Goal: Information Seeking & Learning: Check status

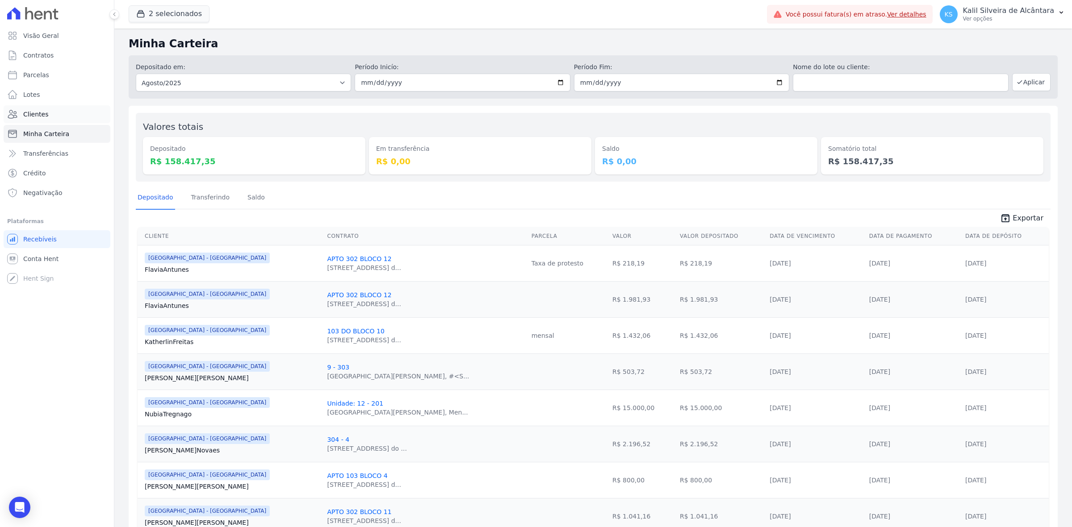
click at [59, 108] on link "Clientes" at bounding box center [57, 114] width 107 height 18
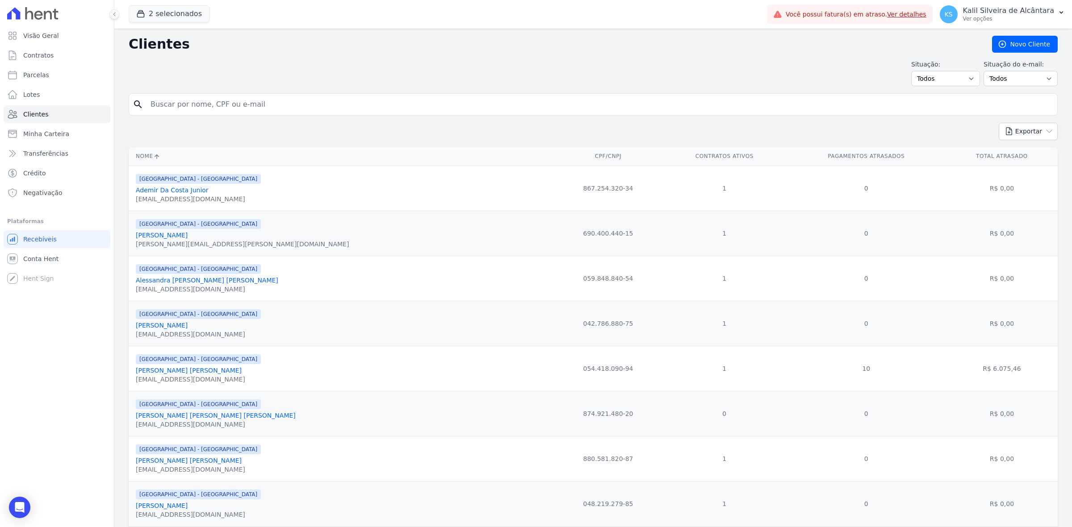
click at [232, 97] on input "search" at bounding box center [599, 105] width 908 height 18
type input "[PERSON_NAME]"
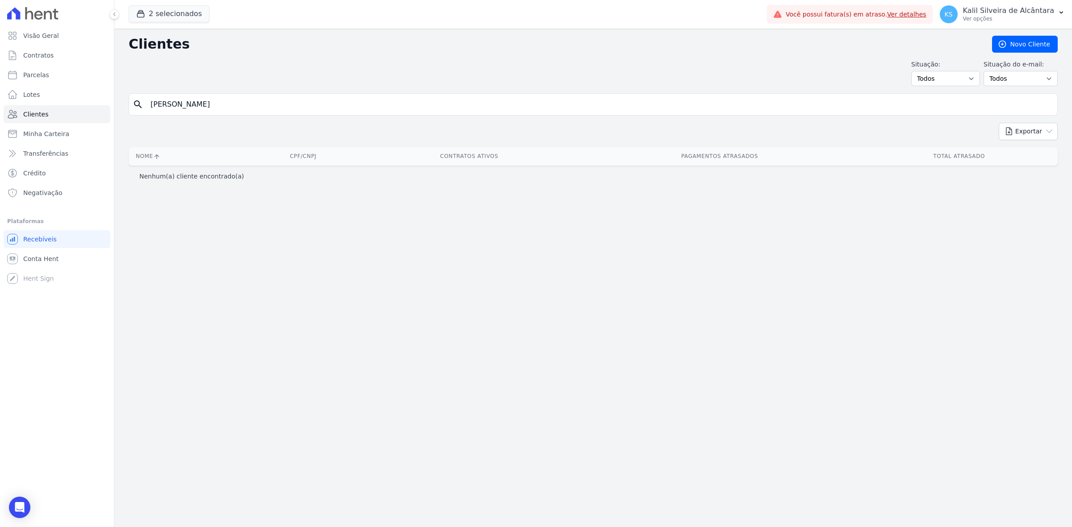
click at [232, 97] on input "[PERSON_NAME]" at bounding box center [599, 105] width 908 height 18
click at [172, 14] on button "2 selecionados" at bounding box center [169, 13] width 81 height 17
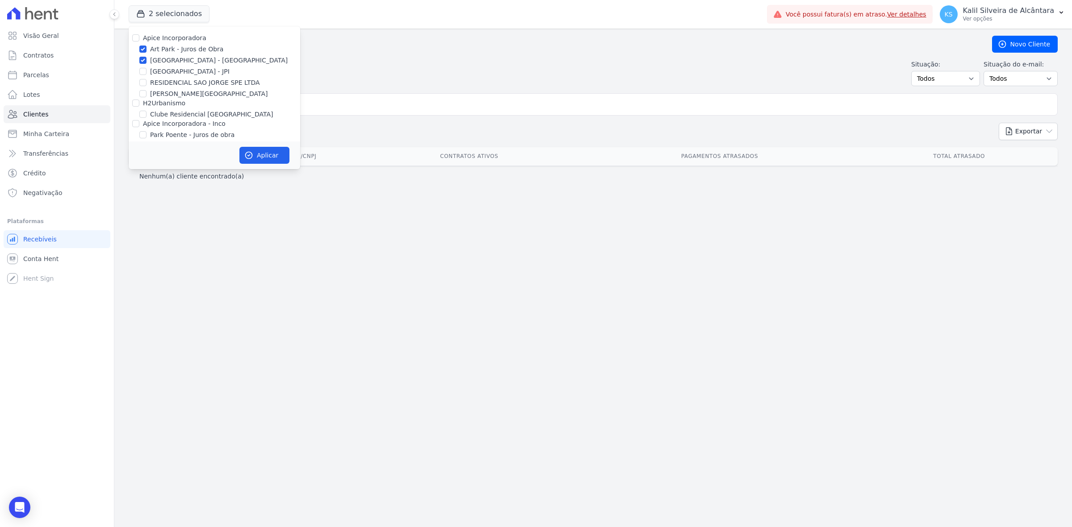
click at [174, 137] on label "Park Poente - Juros de obra" at bounding box center [192, 134] width 84 height 9
click at [146, 137] on input "Park Poente - Juros de obra" at bounding box center [142, 134] width 7 height 7
checkbox input "true"
click at [179, 120] on label "Apice Incorporadora - Inco" at bounding box center [184, 123] width 83 height 7
click at [139, 120] on input "Apice Incorporadora - Inco" at bounding box center [135, 123] width 7 height 7
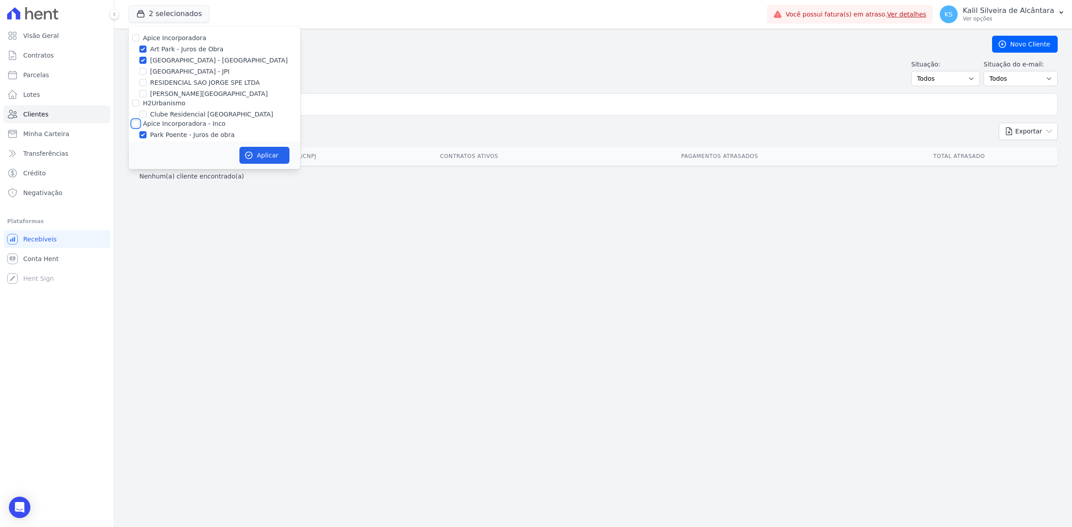
checkbox input "true"
click at [175, 121] on label "Apice Incorporadora - Inco" at bounding box center [184, 123] width 83 height 7
click at [139, 121] on input "Apice Incorporadora - Inco" at bounding box center [135, 123] width 7 height 7
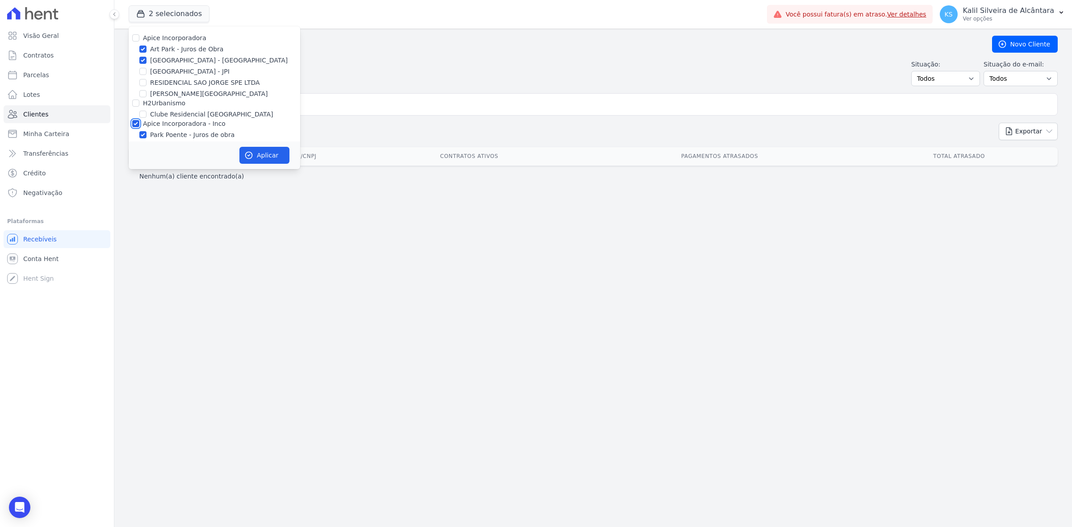
checkbox input "false"
click at [206, 123] on label "Apice Incorporadora - Inco" at bounding box center [184, 123] width 83 height 7
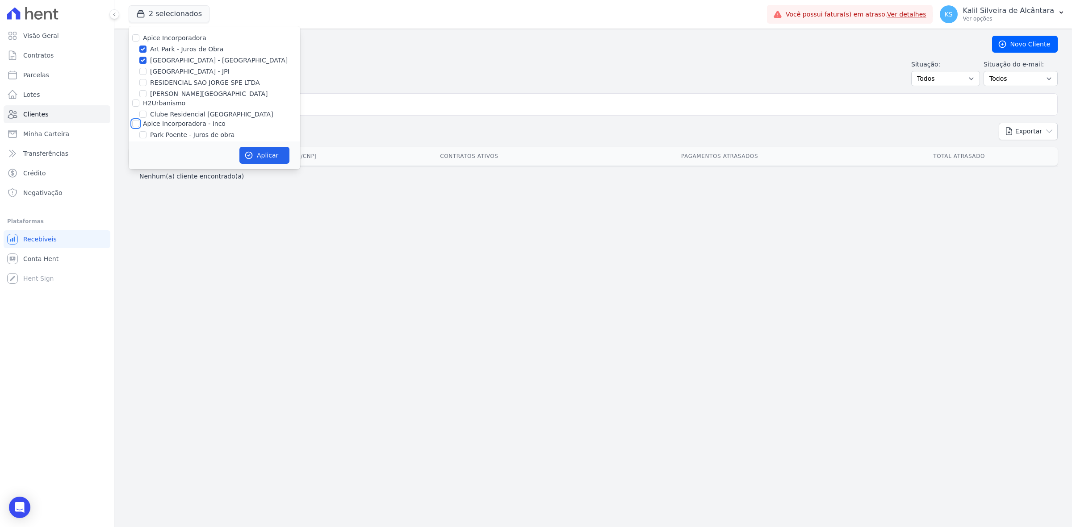
click at [139, 123] on input "Apice Incorporadora - Inco" at bounding box center [135, 123] width 7 height 7
checkbox input "true"
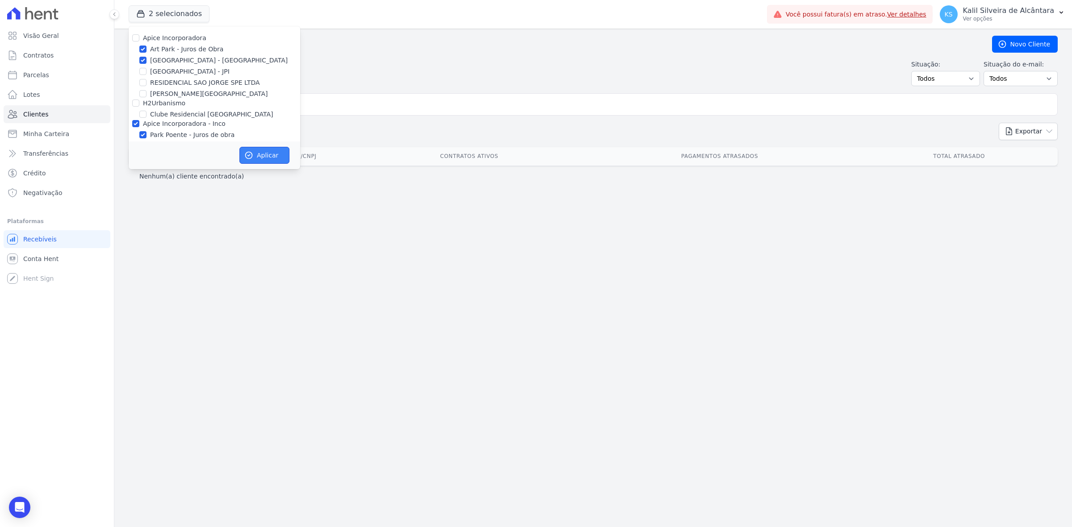
click at [255, 152] on button "Aplicar" at bounding box center [264, 155] width 50 height 17
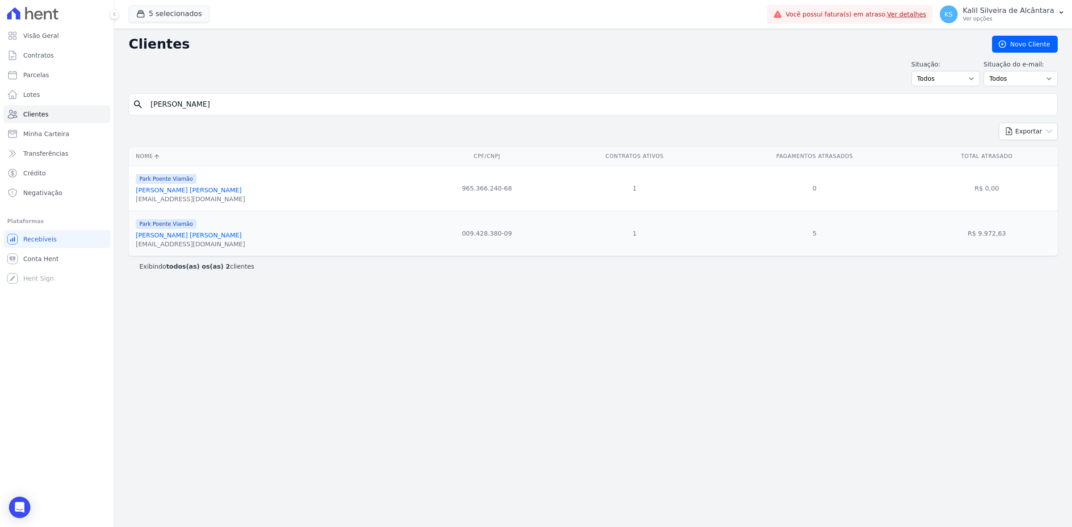
click at [307, 115] on div "search [PERSON_NAME]" at bounding box center [593, 104] width 929 height 22
click at [307, 109] on input "[PERSON_NAME]" at bounding box center [599, 105] width 908 height 18
click at [309, 301] on div "Clientes [GEOGRAPHIC_DATA] Situação: Todos Adimplentes Inadimplentes Situação d…" at bounding box center [592, 278] width 957 height 499
click at [202, 238] on link "[PERSON_NAME] [PERSON_NAME]" at bounding box center [189, 235] width 106 height 7
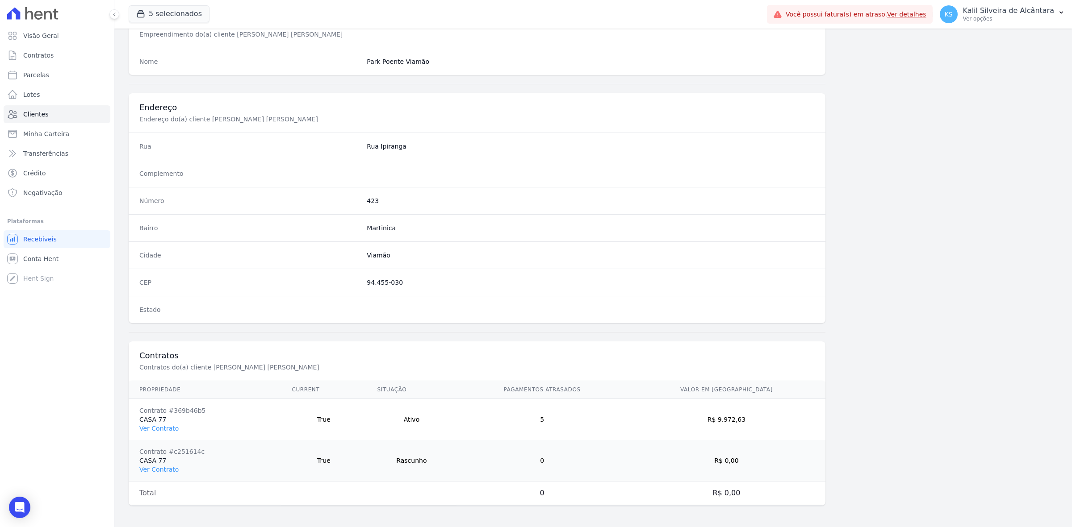
scroll to position [352, 0]
click at [172, 426] on link "Ver Contrato" at bounding box center [158, 428] width 39 height 7
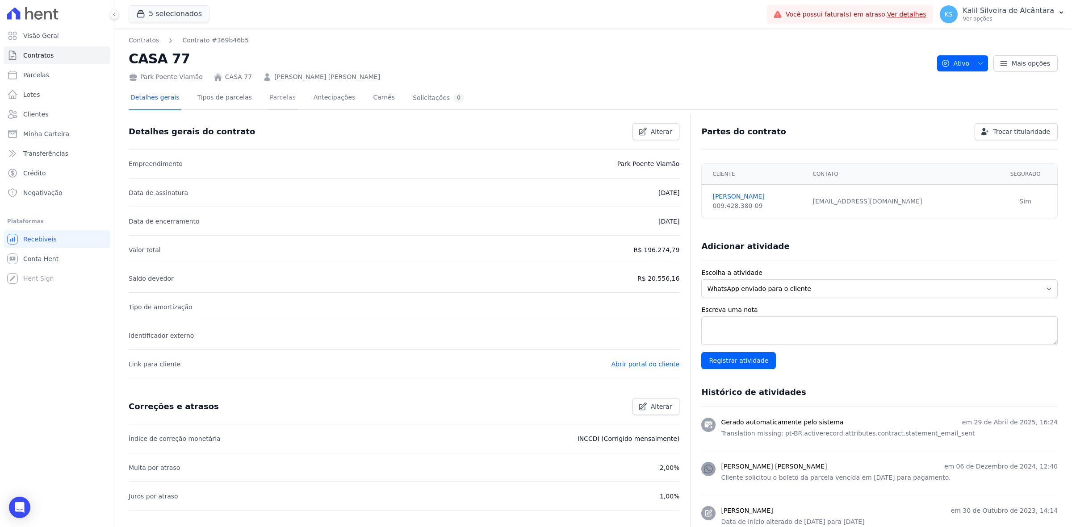
click at [268, 92] on link "Parcelas" at bounding box center [282, 99] width 29 height 24
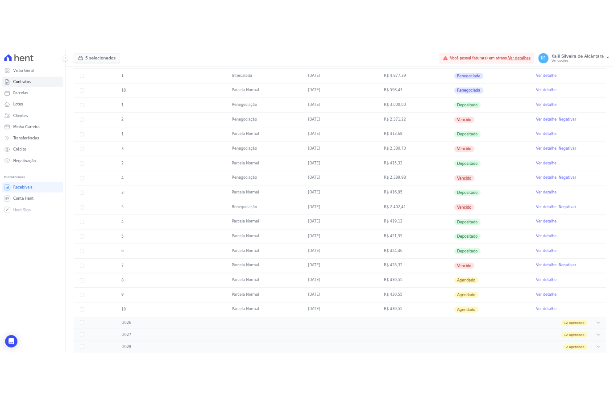
scroll to position [253, 0]
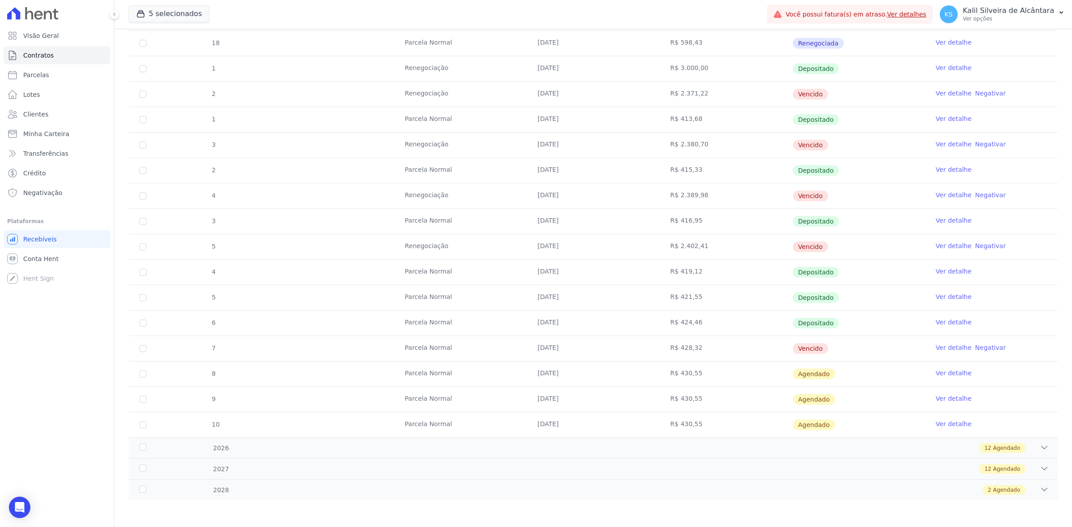
drag, startPoint x: 666, startPoint y: 376, endPoint x: 711, endPoint y: 368, distance: 45.2
click at [711, 368] on td "R$ 430,55" at bounding box center [726, 374] width 133 height 25
click at [700, 371] on td "R$ 430,55" at bounding box center [726, 374] width 133 height 25
drag, startPoint x: 696, startPoint y: 370, endPoint x: 660, endPoint y: 374, distance: 35.9
click at [660, 374] on td "R$ 430,55" at bounding box center [726, 374] width 133 height 25
